Goal: Go to known website: Go to known website

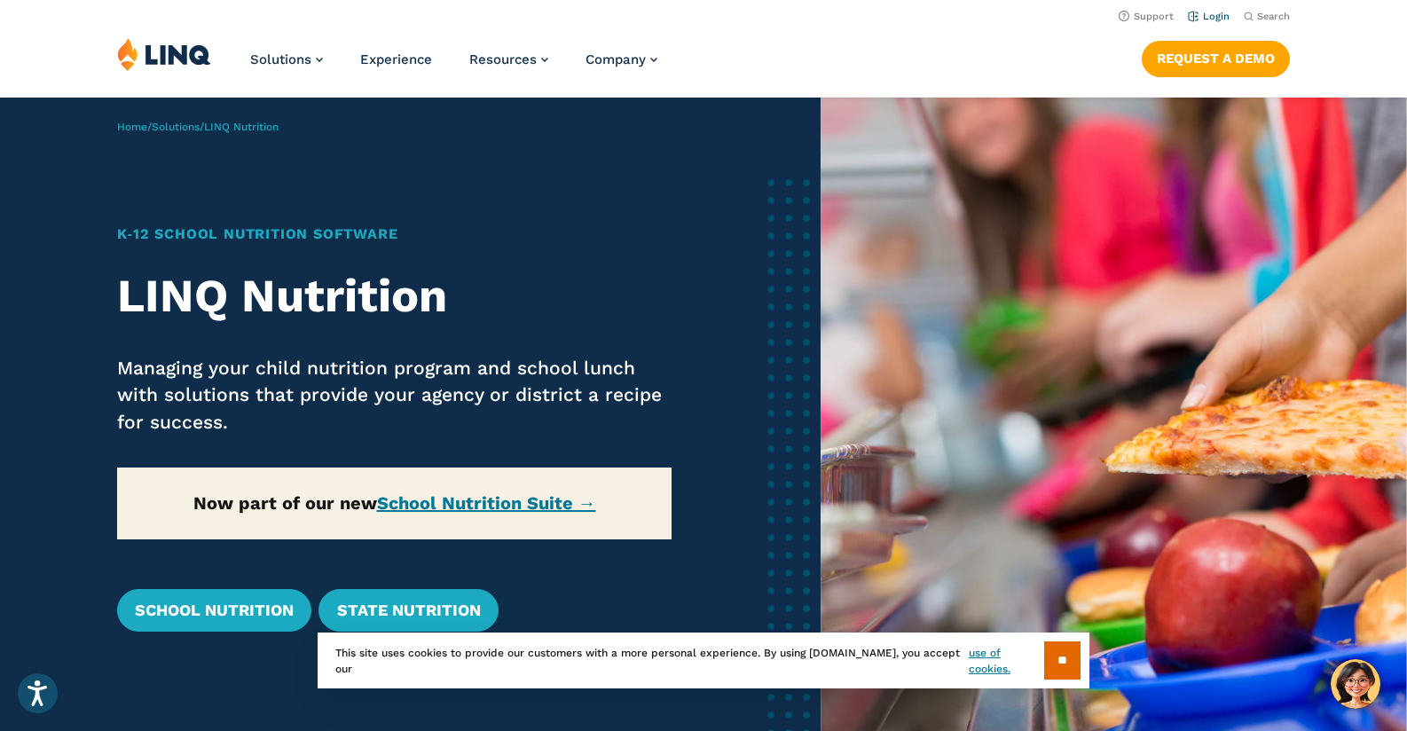
click at [1220, 12] on link "Login" at bounding box center [1209, 17] width 42 height 12
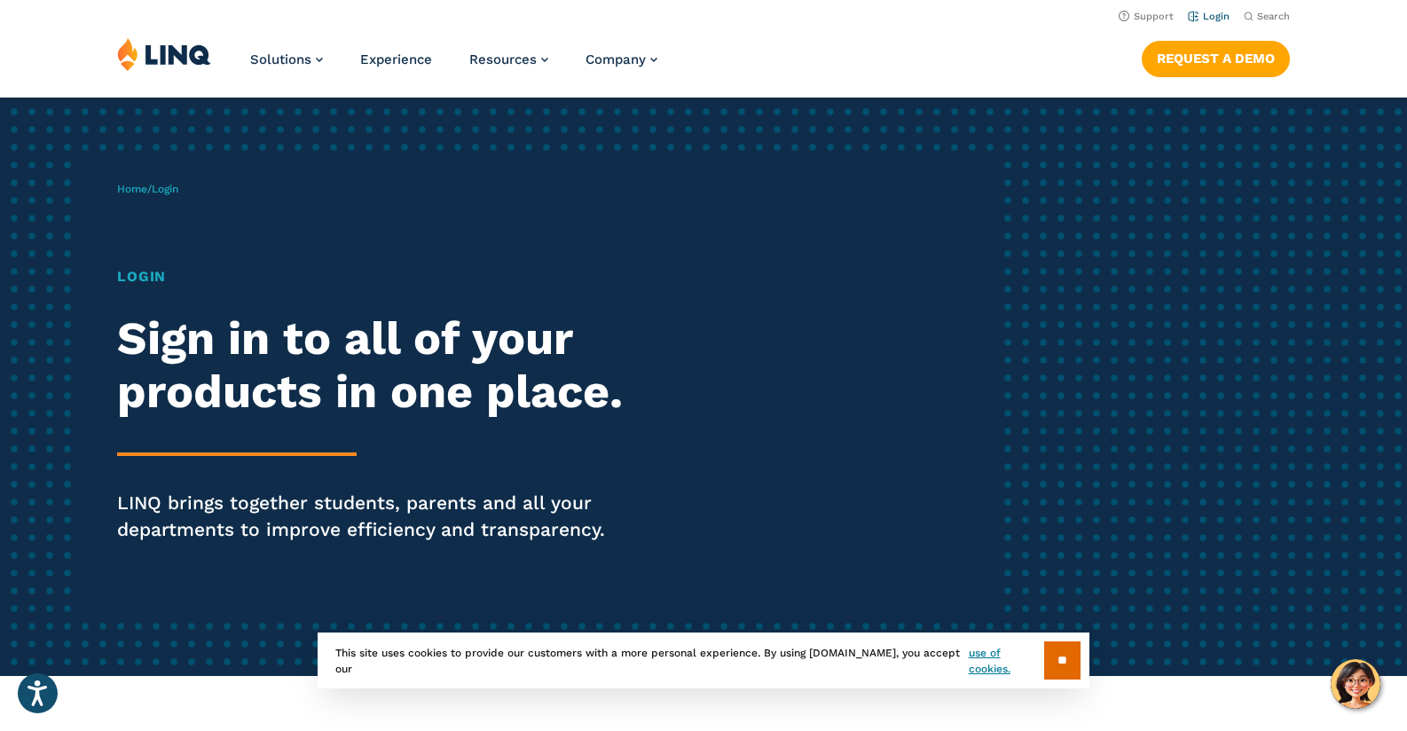
click at [1214, 13] on link "Login" at bounding box center [1209, 17] width 42 height 12
click at [140, 192] on link "Home" at bounding box center [132, 189] width 30 height 12
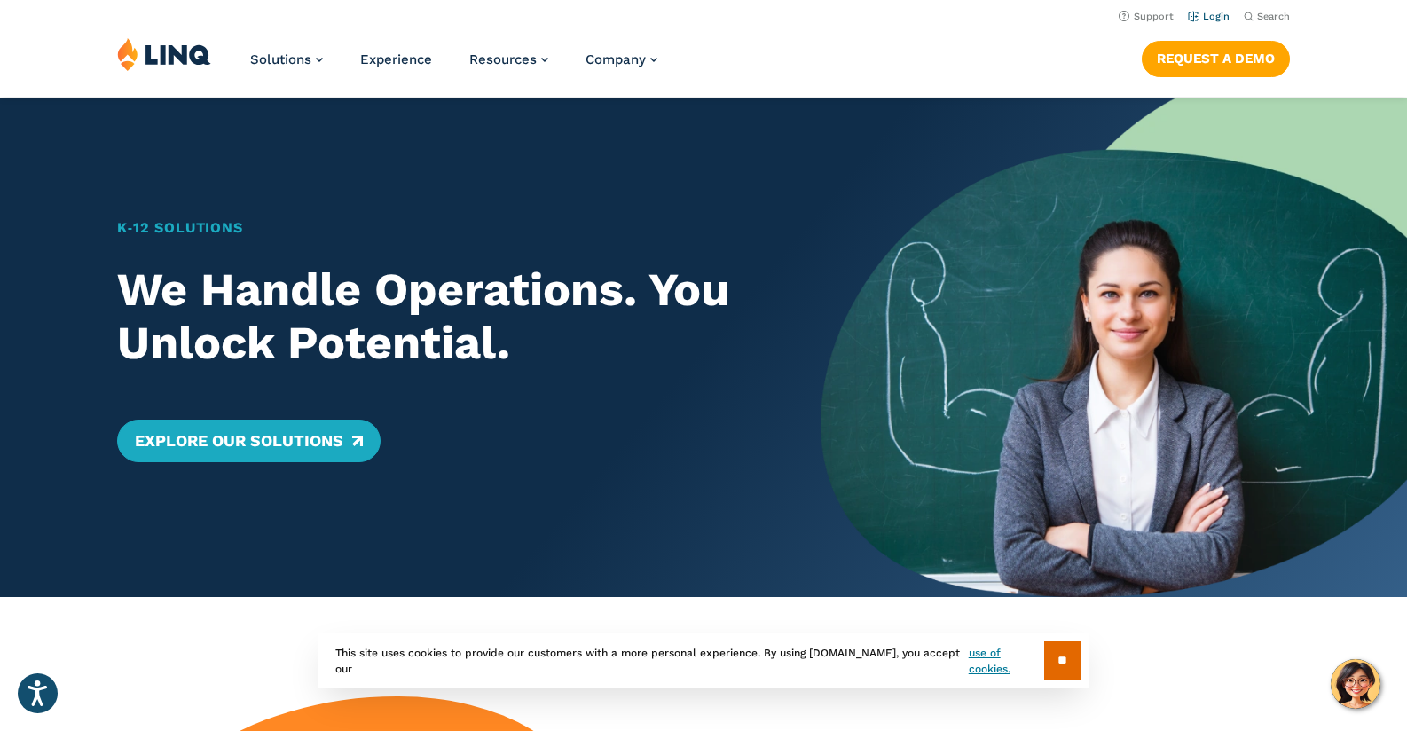
click at [1214, 9] on li "Login" at bounding box center [1209, 15] width 42 height 20
click at [1215, 12] on link "Login" at bounding box center [1209, 17] width 42 height 12
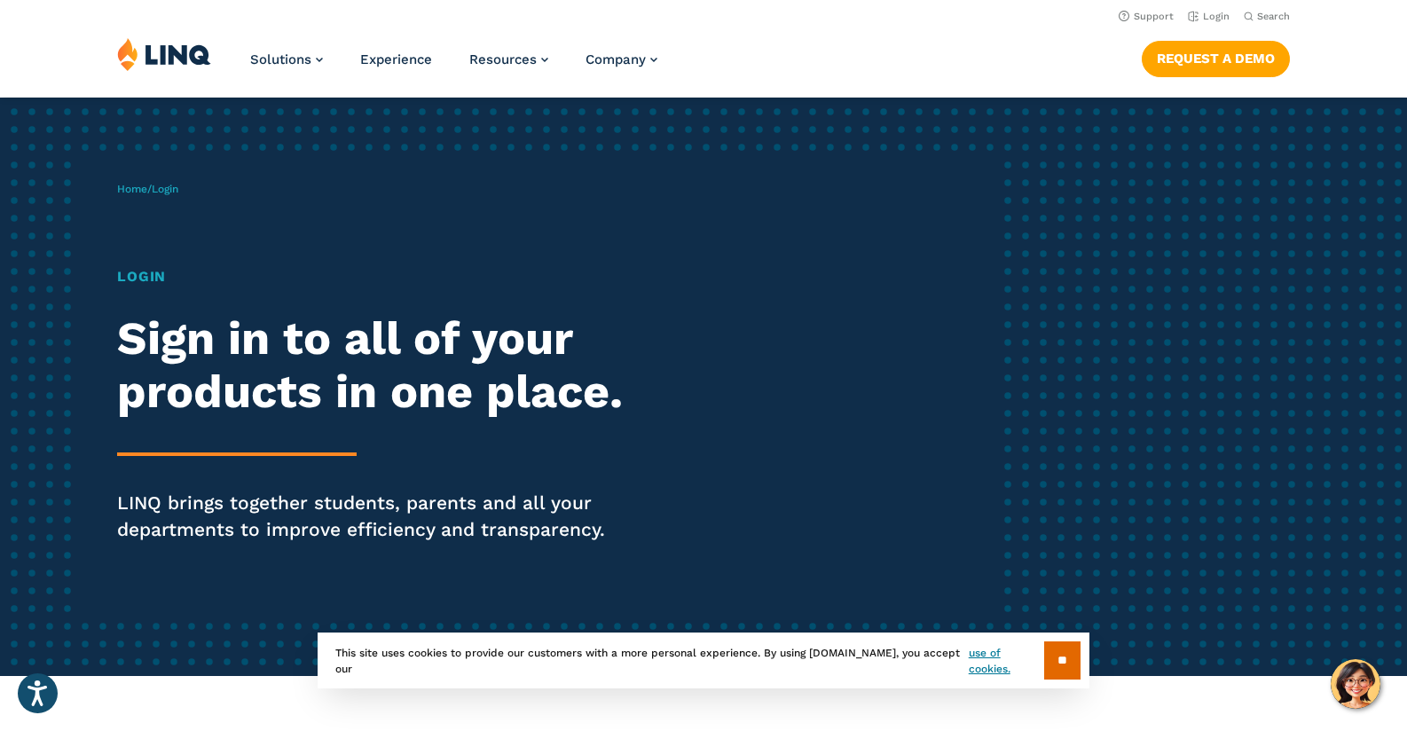
click at [168, 192] on span "Login" at bounding box center [165, 189] width 27 height 12
click at [147, 273] on h1 "Login" at bounding box center [388, 276] width 542 height 21
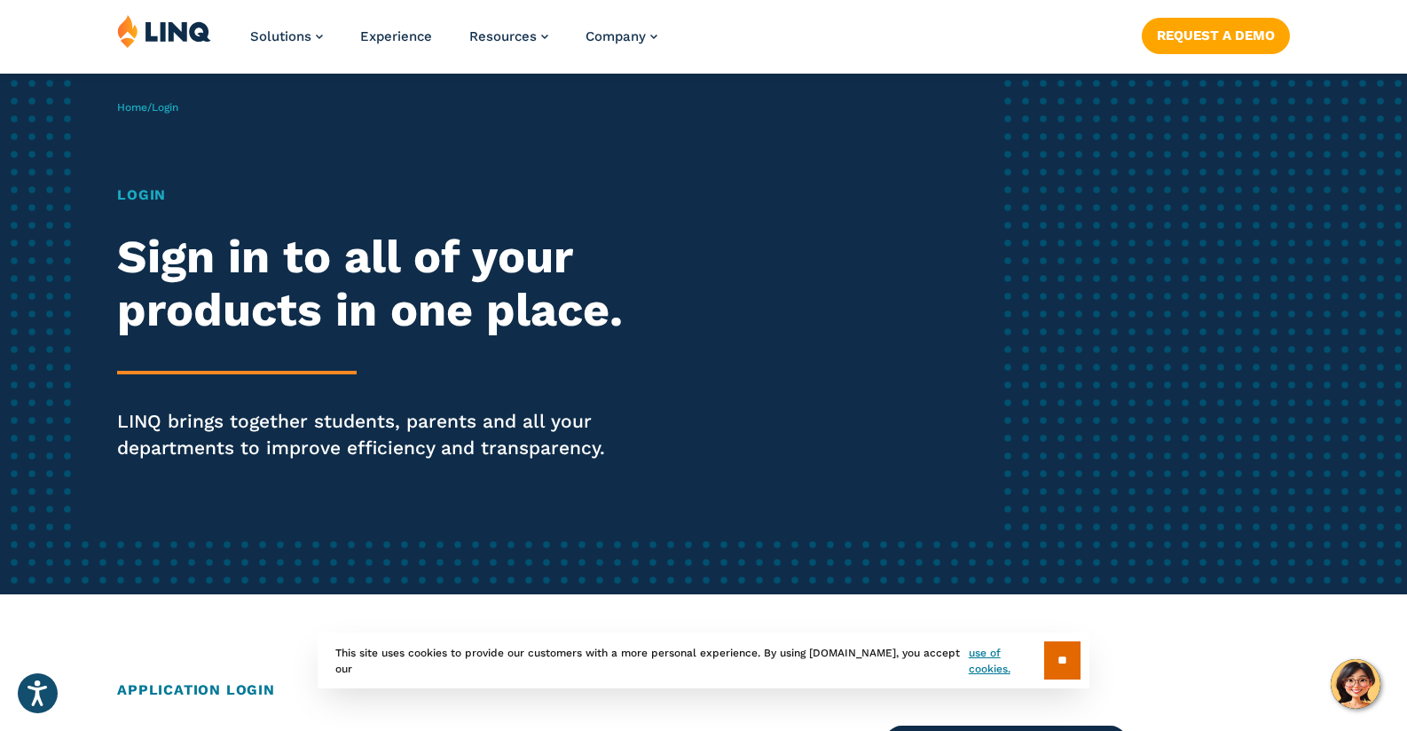
scroll to position [275, 0]
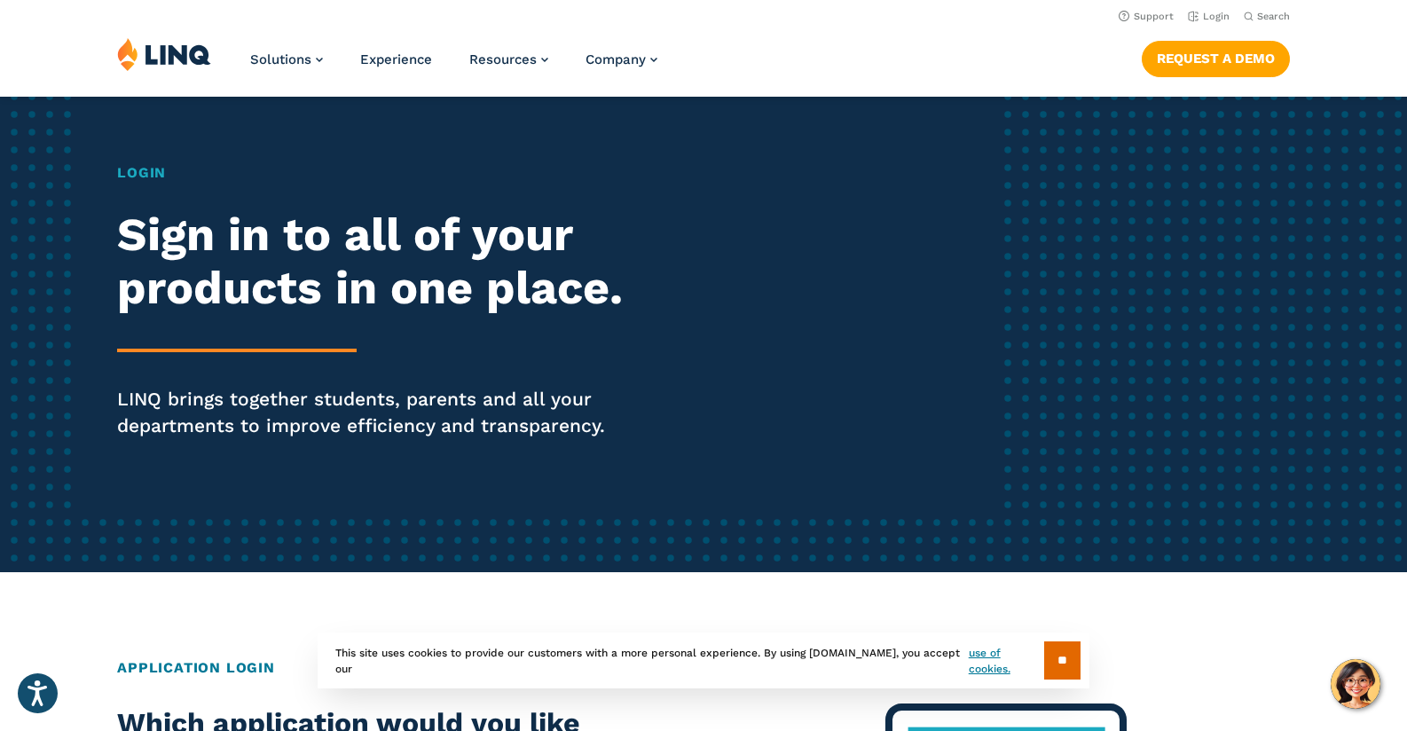
click at [269, 232] on h2 "Sign in to all of your products in one place." at bounding box center [388, 262] width 542 height 106
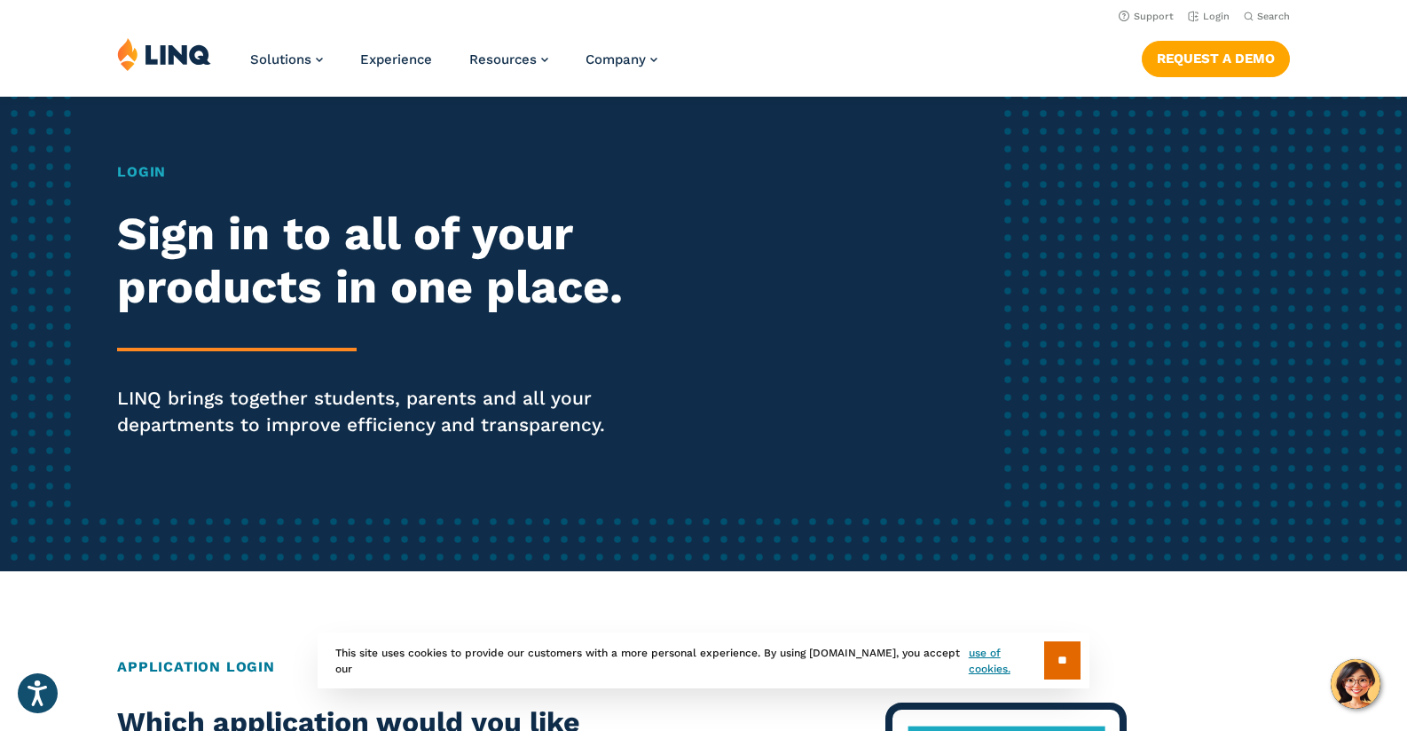
click at [281, 291] on h2 "Sign in to all of your products in one place." at bounding box center [388, 261] width 542 height 106
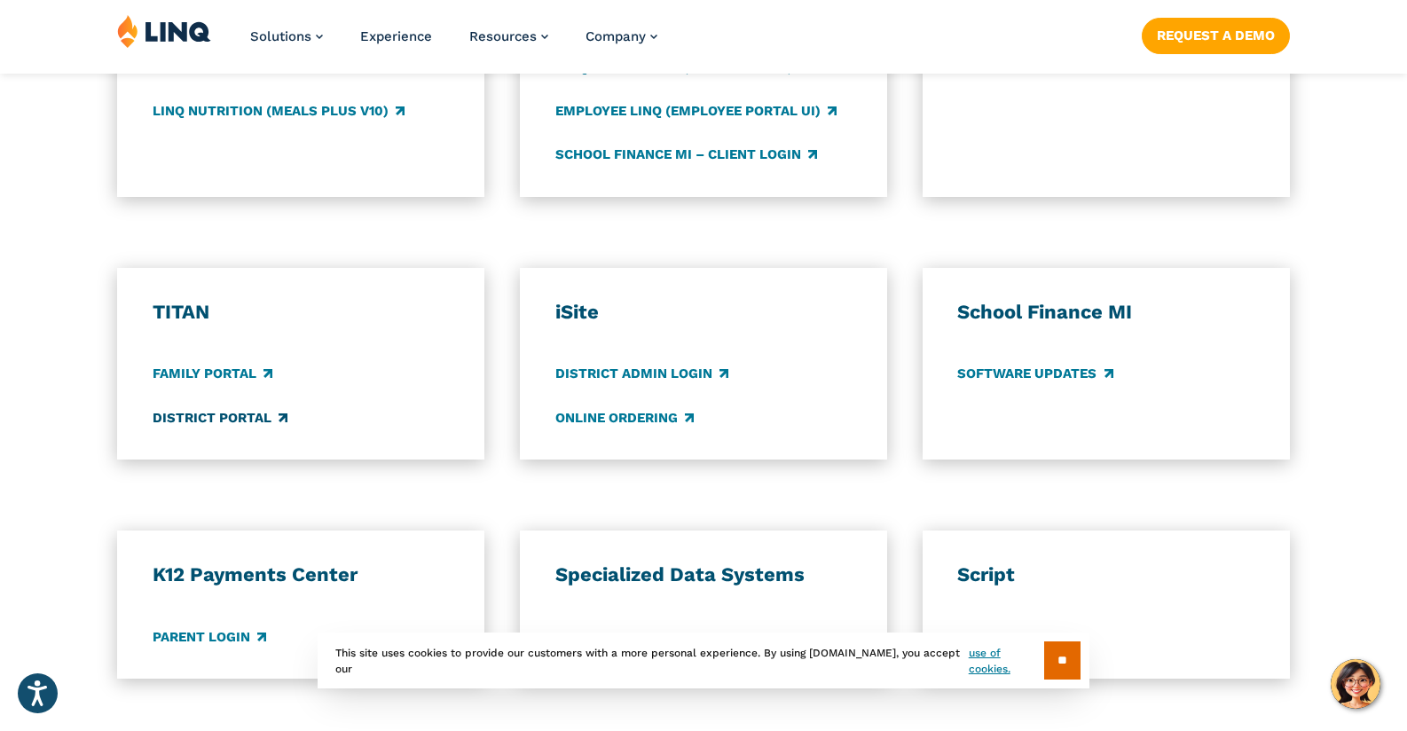
scroll to position [1154, 0]
click at [215, 420] on link "District Portal" at bounding box center [220, 417] width 135 height 20
